Goal: Information Seeking & Learning: Check status

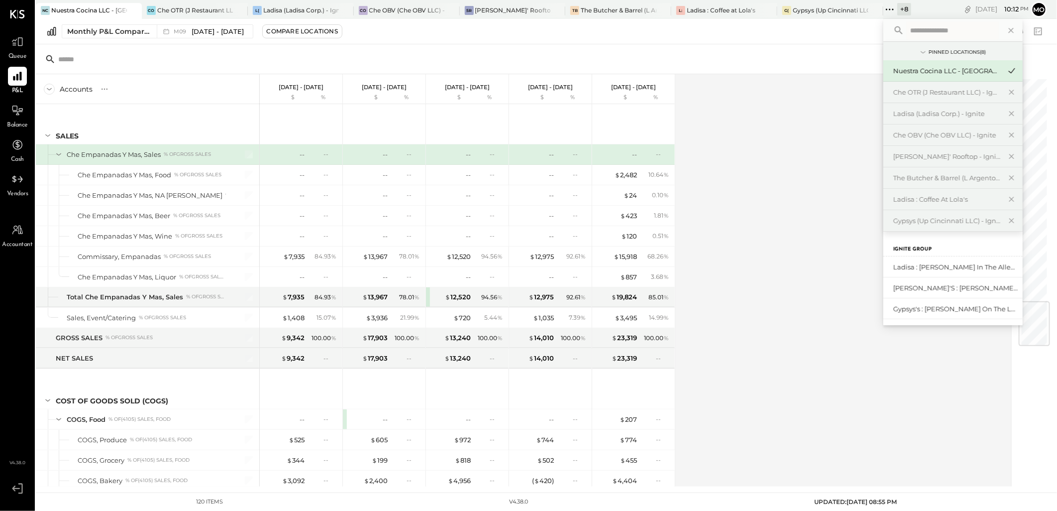
scroll to position [93, 0]
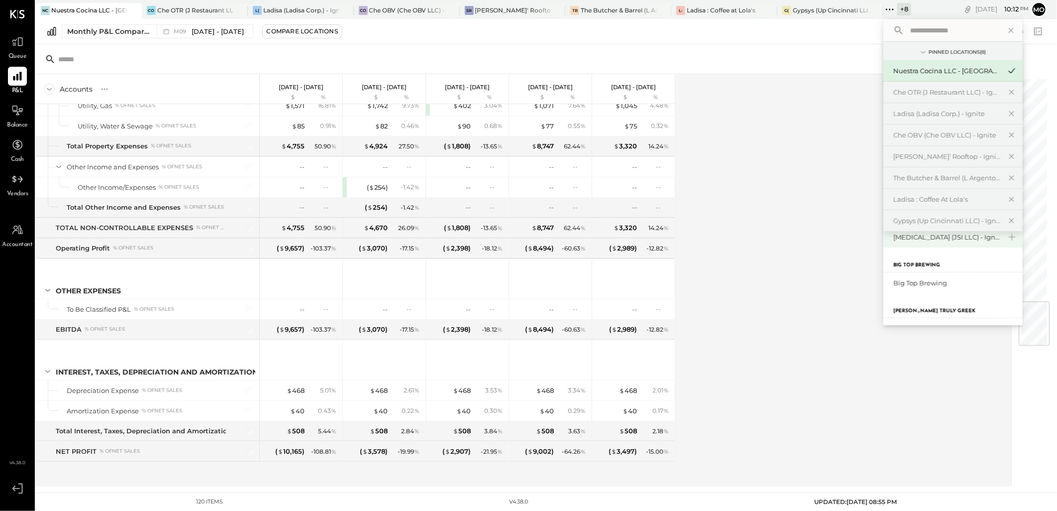
click at [935, 239] on div "[MEDICAL_DATA] (JSI LLC) - Ignite" at bounding box center [948, 237] width 108 height 9
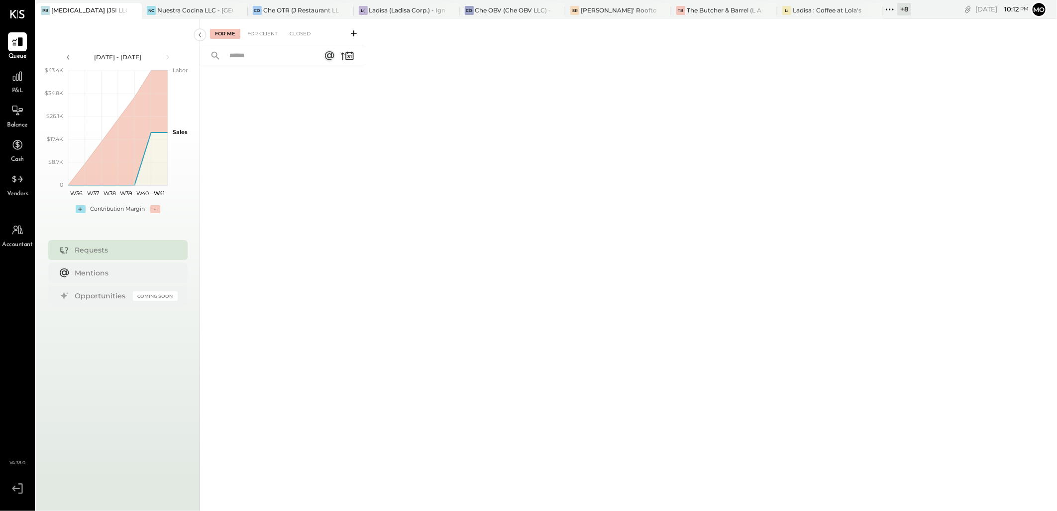
click at [12, 88] on span "P&L" at bounding box center [17, 91] width 11 height 9
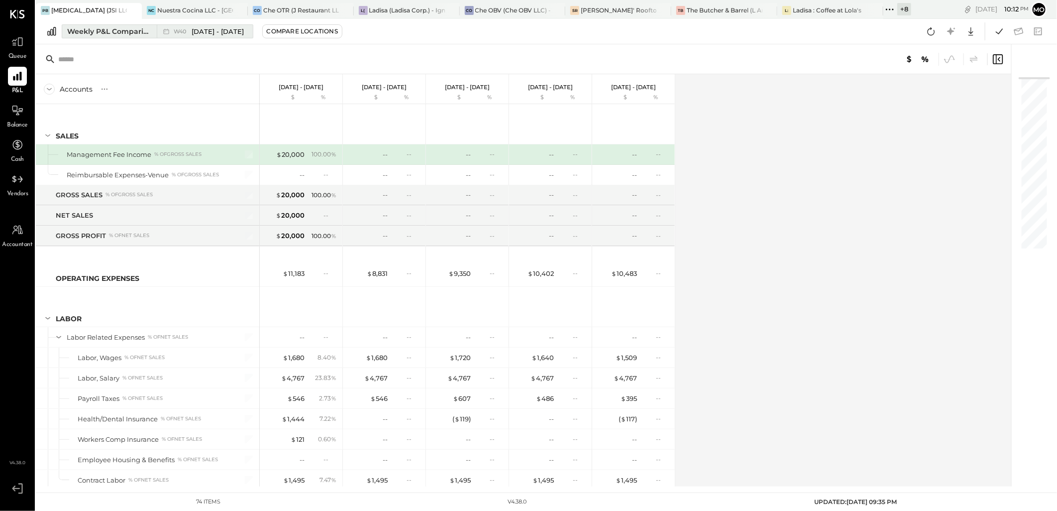
click at [113, 33] on div "Weekly P&L Comparison" at bounding box center [109, 31] width 84 height 10
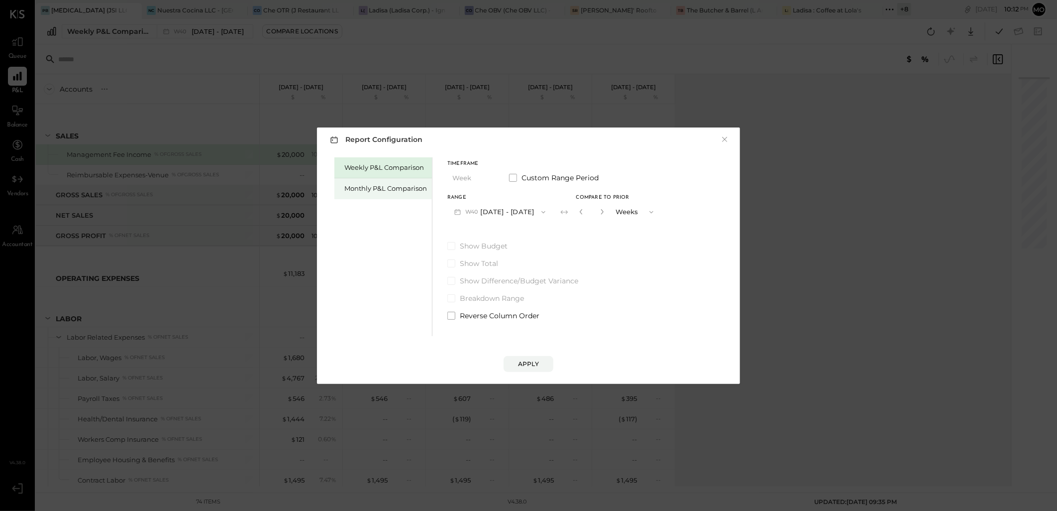
click at [382, 187] on div "Monthly P&L Comparison" at bounding box center [386, 188] width 83 height 9
click at [489, 213] on button "M10 [DATE] - [DATE]" at bounding box center [500, 212] width 104 height 18
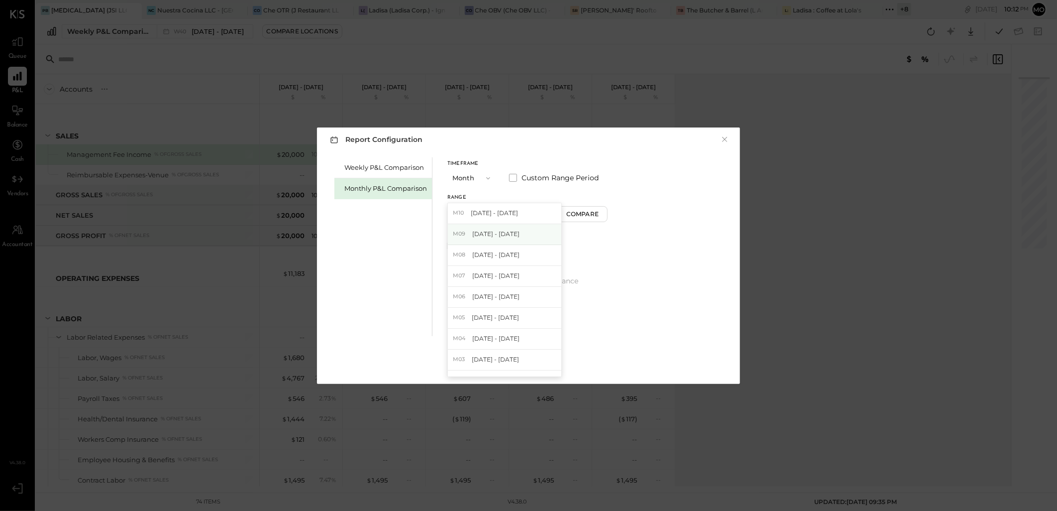
click at [505, 231] on span "[DATE] - [DATE]" at bounding box center [495, 234] width 47 height 8
click at [573, 212] on div "Compare" at bounding box center [584, 214] width 32 height 8
click at [599, 213] on icon "button" at bounding box center [602, 212] width 6 height 6
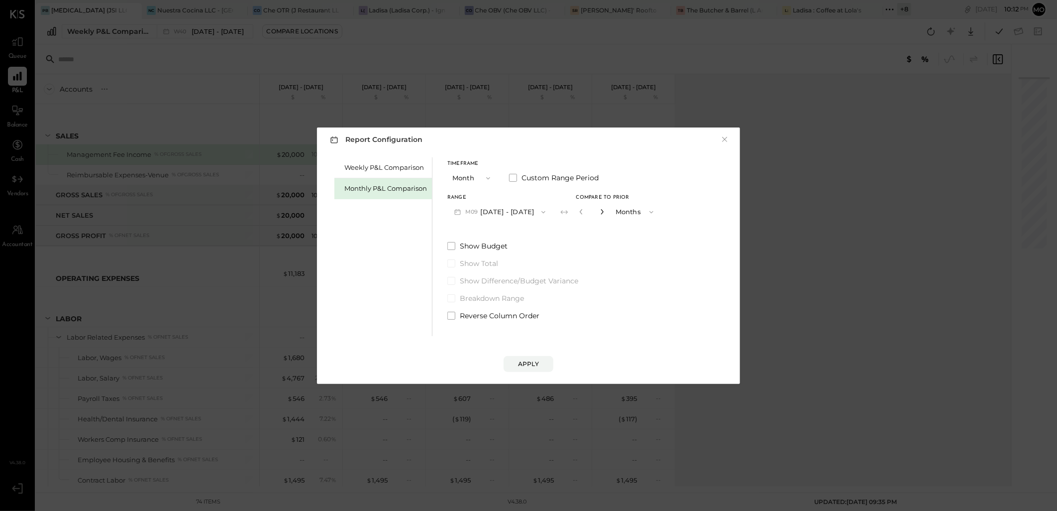
type input "*"
click at [524, 361] on div "Apply" at bounding box center [528, 363] width 21 height 8
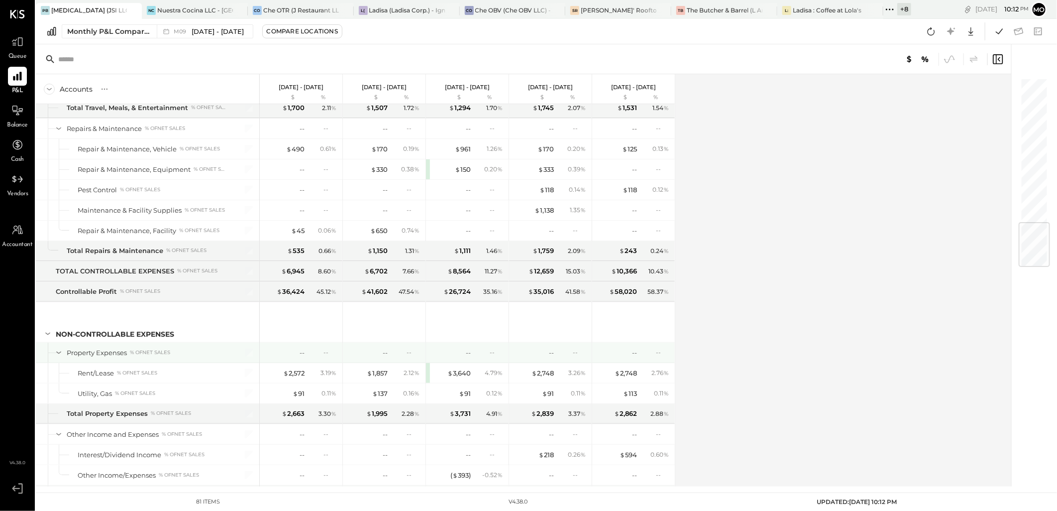
scroll to position [1235, 0]
